Goal: Task Accomplishment & Management: Complete application form

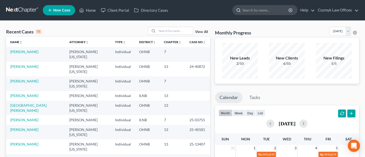
click at [257, 10] on input "search" at bounding box center [265, 9] width 47 height 9
type input "[PERSON_NAME]"
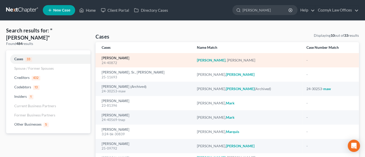
click at [109, 57] on link "[PERSON_NAME]" at bounding box center [116, 58] width 28 height 4
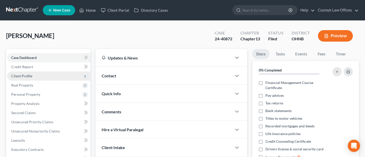
click at [20, 76] on span "Client Profile" at bounding box center [21, 76] width 21 height 4
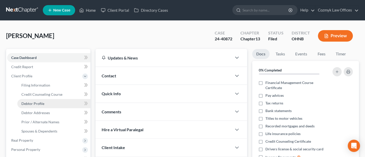
click at [34, 101] on span "Debtor Profile" at bounding box center [32, 103] width 23 height 4
select select "1"
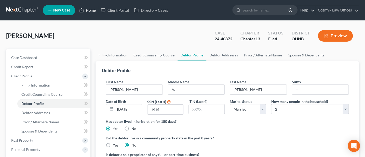
click at [91, 9] on link "Home" at bounding box center [88, 10] width 22 height 9
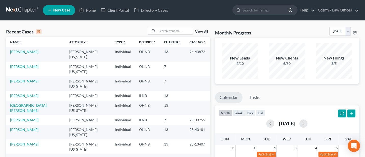
click at [23, 103] on link "[GEOGRAPHIC_DATA][PERSON_NAME]" at bounding box center [28, 107] width 36 height 9
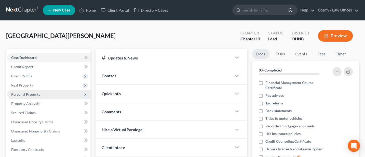
click at [28, 92] on span "Personal Property" at bounding box center [25, 94] width 29 height 4
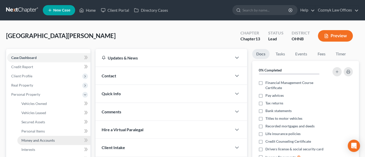
click at [39, 138] on span "Money and Accounts" at bounding box center [37, 140] width 33 height 4
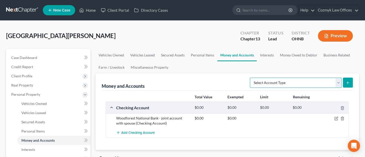
click at [338, 81] on select "Select Account Type Brokerage Cash on Hand Certificates of Deposit Checking Acc…" at bounding box center [296, 82] width 92 height 10
select select "cash_on_hand"
click at [251, 77] on select "Select Account Type Brokerage Cash on Hand Certificates of Deposit Checking Acc…" at bounding box center [296, 82] width 92 height 10
click at [349, 81] on icon "submit" at bounding box center [348, 82] width 4 height 4
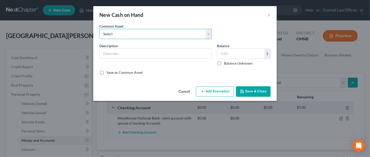
click at [133, 33] on select "Select Cash on Hand" at bounding box center [155, 34] width 112 height 10
select select "0"
click at [99, 29] on select "Select Cash on Hand" at bounding box center [155, 34] width 112 height 10
type input "Cash on Hand"
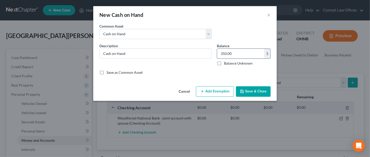
click at [241, 52] on input "350.00" at bounding box center [240, 54] width 47 height 10
type input "50"
click at [218, 89] on button "Add Exemption" at bounding box center [215, 91] width 38 height 11
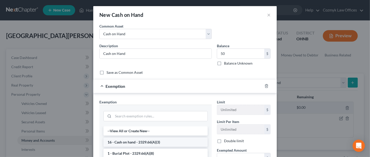
click at [142, 140] on li "16 - Cash on hand - 2329.66(A)(3)" at bounding box center [155, 141] width 104 height 9
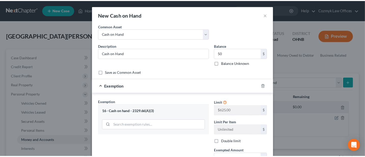
scroll to position [62, 0]
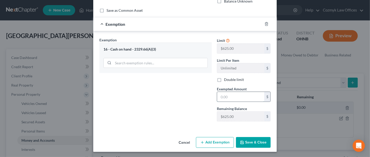
click at [220, 96] on input "text" at bounding box center [240, 97] width 47 height 10
type input "50"
click at [249, 140] on button "Save & Close" at bounding box center [253, 142] width 35 height 11
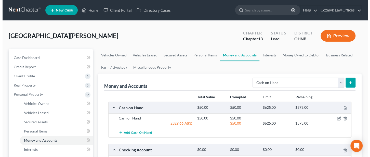
scroll to position [68, 0]
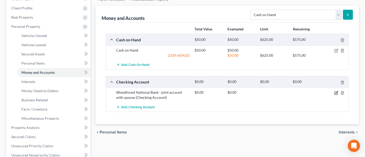
click at [335, 92] on icon "button" at bounding box center [336, 93] width 4 height 4
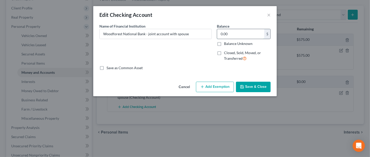
click at [228, 35] on input "0.00" at bounding box center [240, 34] width 47 height 10
type input "46"
click at [217, 85] on button "Add Exemption" at bounding box center [215, 87] width 38 height 11
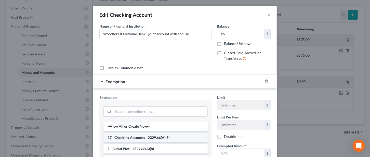
click at [138, 136] on li "17 - Checking Accounts - 2329.66(A)(3)" at bounding box center [155, 137] width 104 height 9
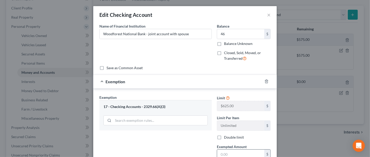
click at [227, 153] on input "text" at bounding box center [240, 154] width 47 height 10
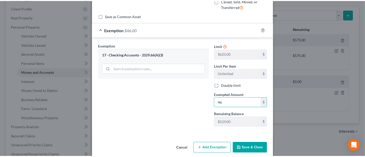
scroll to position [57, 0]
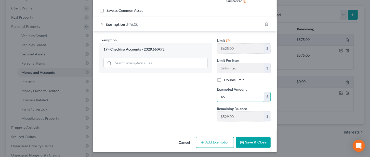
type input "46"
click at [170, 114] on div "Exemption Set must be selected for CA. Exemption * 17 - Checking Accounts - 232…" at bounding box center [155, 81] width 117 height 88
click at [251, 142] on button "Save & Close" at bounding box center [253, 142] width 35 height 11
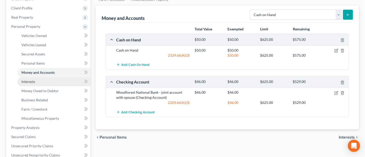
click at [29, 82] on span "Interests" at bounding box center [28, 81] width 14 height 4
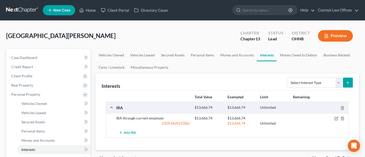
click at [341, 82] on form "Select Interest Type 401K Annuity Bond Education IRA Government Bond Government…" at bounding box center [320, 82] width 66 height 10
click at [337, 83] on select "Select Interest Type 401K Annuity Bond Education IRA Government Bond Government…" at bounding box center [314, 82] width 55 height 10
select select "term_life_insurance"
click at [288, 77] on select "Select Interest Type 401K Annuity Bond Education IRA Government Bond Government…" at bounding box center [314, 82] width 55 height 10
click at [345, 82] on button "submit" at bounding box center [348, 82] width 10 height 10
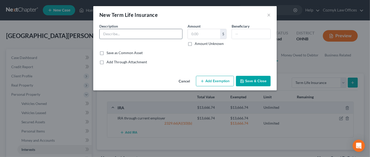
click at [128, 35] on input "text" at bounding box center [141, 34] width 83 height 10
type input "Transamerica"
type input "0"
type input "Spouse & Children"
click at [212, 82] on button "Add Exemption" at bounding box center [215, 81] width 38 height 11
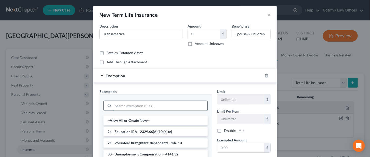
click at [153, 106] on input "search" at bounding box center [160, 106] width 94 height 10
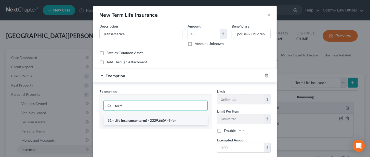
type input "term"
click at [143, 121] on li "31 - Life Insurance (term) - 2329.66(A)(6)(b)" at bounding box center [155, 120] width 104 height 9
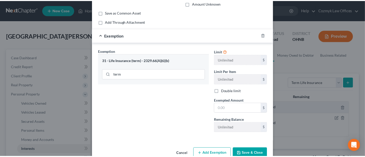
scroll to position [51, 0]
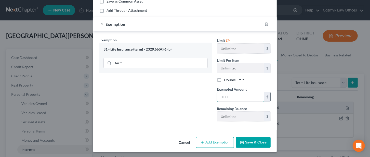
click at [226, 96] on input "text" at bounding box center [240, 97] width 47 height 10
type input "0"
click at [253, 139] on button "Save & Close" at bounding box center [253, 142] width 35 height 11
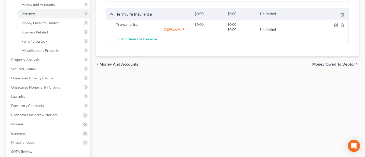
scroll to position [136, 0]
click at [32, 85] on span "Unsecured Nonpriority Claims" at bounding box center [35, 87] width 49 height 4
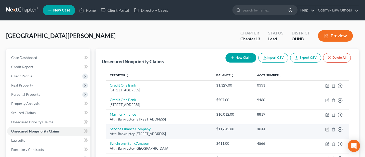
click at [326, 129] on icon "button" at bounding box center [327, 129] width 4 height 4
select select "9"
select select "10"
select select "3"
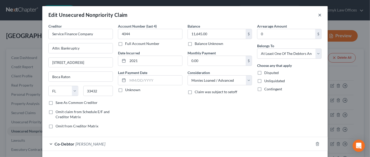
click at [318, 15] on button "×" at bounding box center [320, 15] width 4 height 6
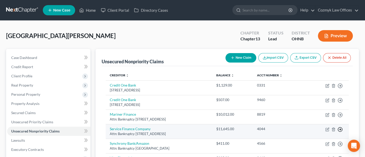
click at [339, 128] on icon "button" at bounding box center [340, 129] width 5 height 5
click at [314, 131] on link "Move to D" at bounding box center [316, 133] width 43 height 9
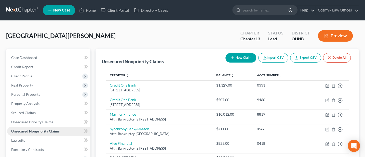
scroll to position [68, 0]
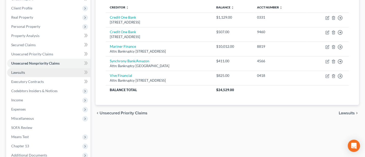
click at [23, 73] on span "Lawsuits" at bounding box center [18, 72] width 14 height 4
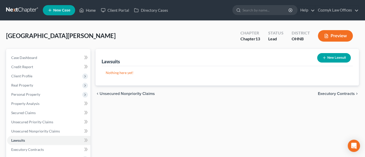
click at [338, 59] on button "New Lawsuit" at bounding box center [334, 57] width 34 height 9
select select "0"
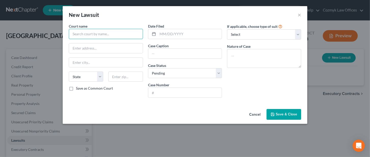
click at [104, 34] on input "text" at bounding box center [106, 34] width 74 height 10
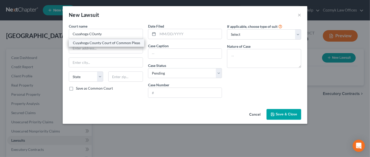
click at [105, 42] on div "Cuyahoga County Court of Common Pleas" at bounding box center [106, 42] width 67 height 5
type input "Cuyahoga County Court of Common Pleas"
type input "[STREET_ADDRESS]"
type input "[GEOGRAPHIC_DATA]"
select select "36"
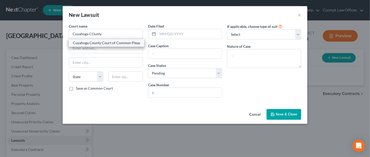
type input "44113"
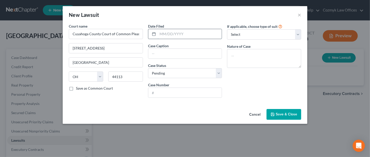
click at [158, 33] on input "text" at bounding box center [190, 34] width 64 height 10
type input "[DATE]"
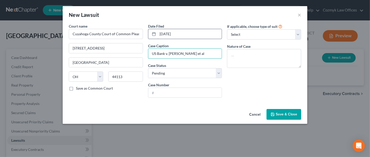
type input "US Bank v. [PERSON_NAME] et al"
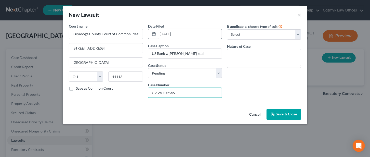
type input "CV 24 109546"
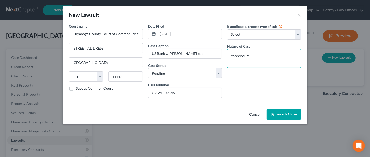
type textarea "foreclosure"
click at [289, 114] on span "Save & Close" at bounding box center [286, 114] width 21 height 4
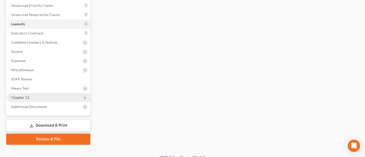
scroll to position [123, 0]
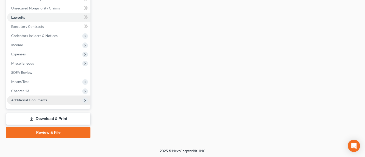
click at [29, 98] on span "Additional Documents" at bounding box center [29, 100] width 36 height 4
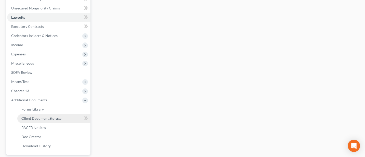
click at [42, 117] on span "Client Document Storage" at bounding box center [41, 118] width 40 height 4
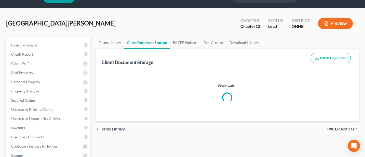
scroll to position [0, 0]
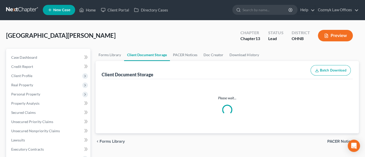
select select "5"
select select "20"
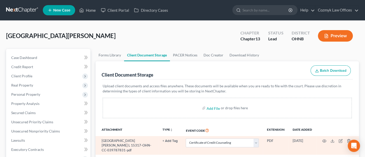
scroll to position [68, 0]
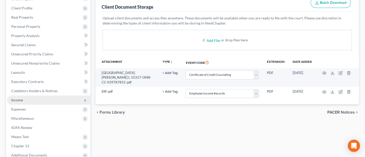
click at [22, 97] on span "Income" at bounding box center [48, 99] width 83 height 9
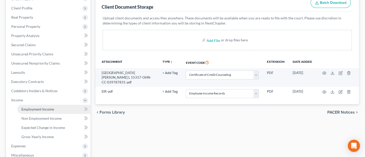
click at [36, 111] on link "Employment Income" at bounding box center [53, 108] width 73 height 9
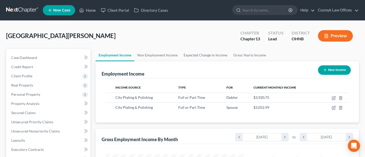
scroll to position [91, 147]
click at [20, 75] on span "Client Profile" at bounding box center [21, 76] width 21 height 4
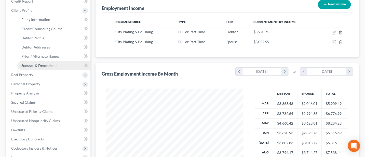
scroll to position [68, 0]
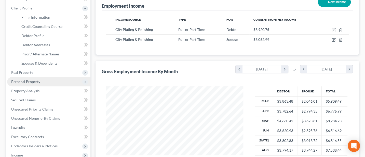
click at [20, 79] on span "Personal Property" at bounding box center [25, 81] width 29 height 4
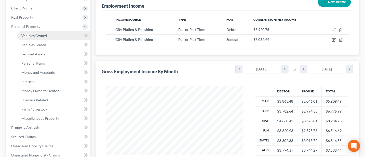
click at [28, 33] on span "Vehicles Owned" at bounding box center [33, 35] width 25 height 4
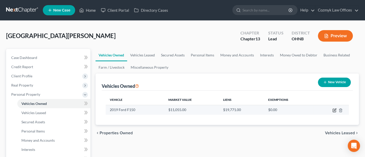
click at [332, 111] on icon "button" at bounding box center [334, 110] width 4 height 4
select select "0"
select select "7"
select select "3"
select select "0"
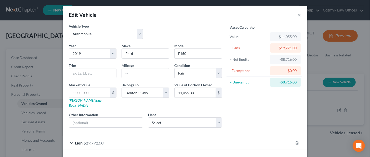
click at [298, 15] on button "×" at bounding box center [300, 15] width 4 height 6
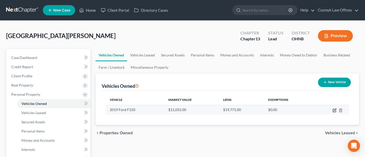
click at [333, 110] on icon "button" at bounding box center [334, 110] width 4 height 4
select select "0"
select select "7"
select select "3"
select select "0"
